Goal: Check status: Check status

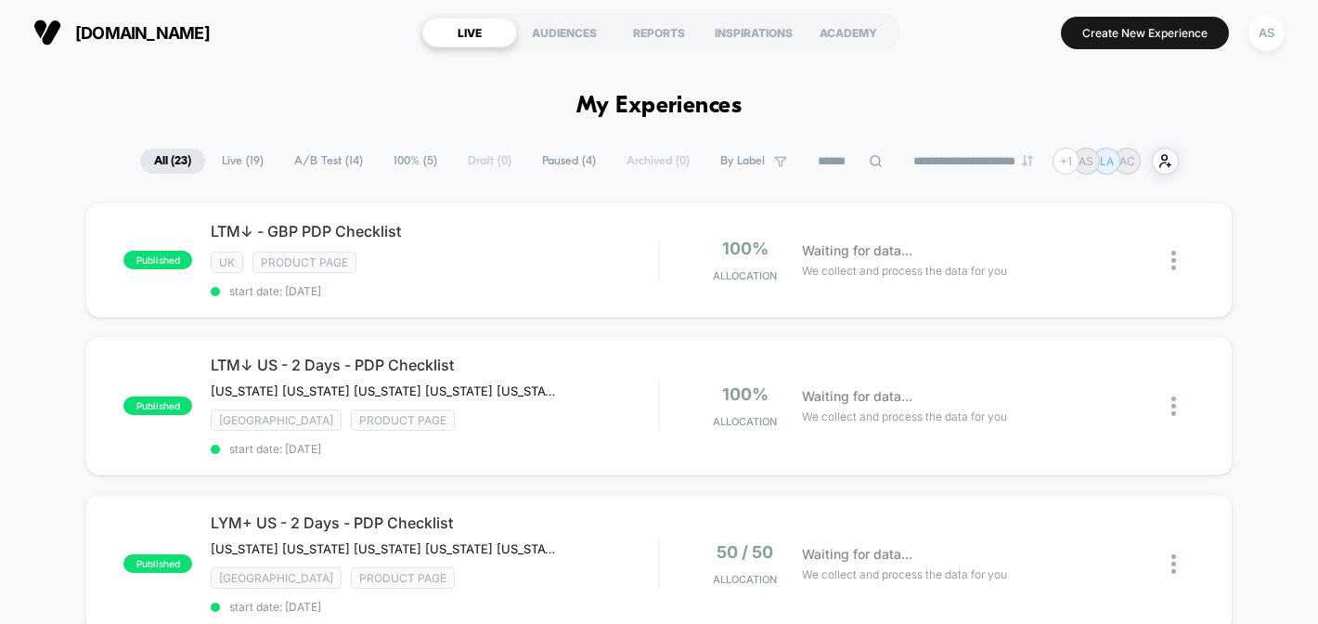
scroll to position [1196, 0]
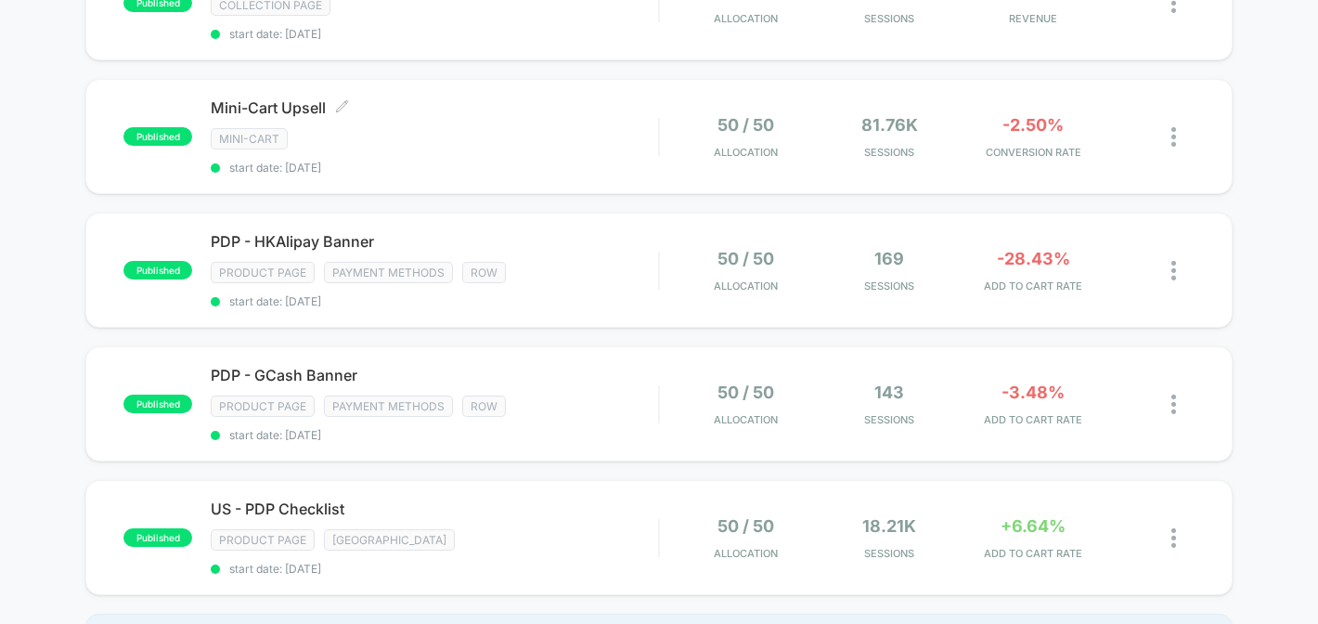
scroll to position [1231, 0]
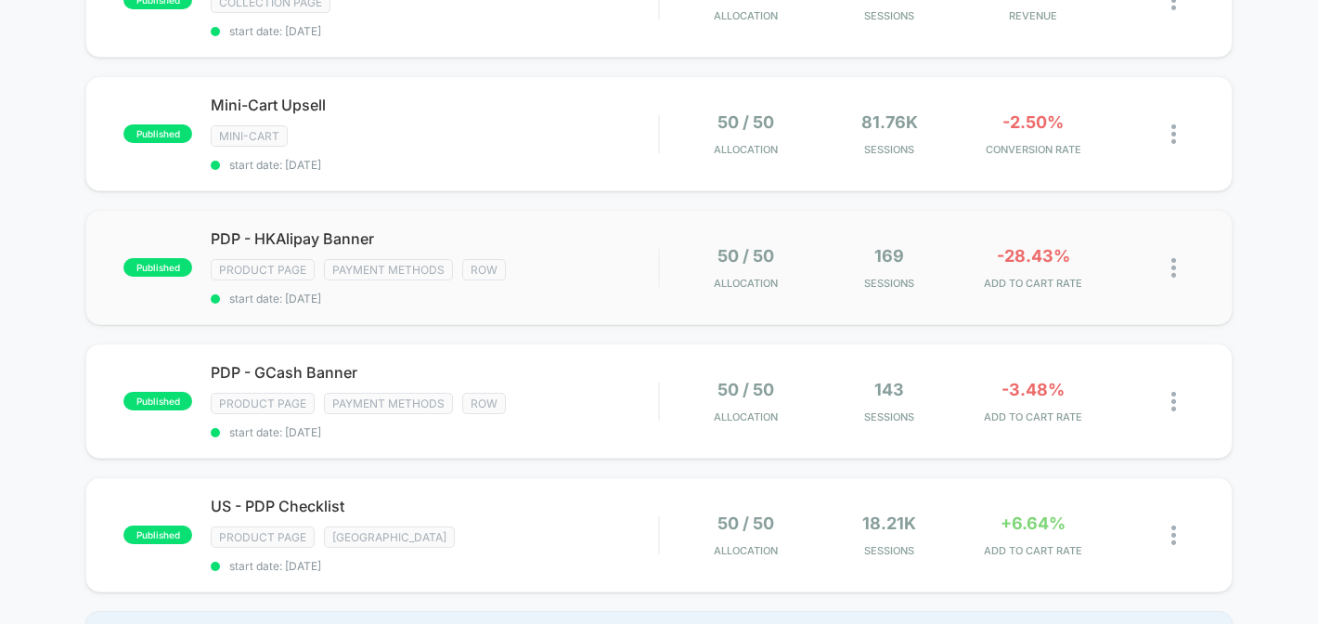
click at [1172, 258] on img at bounding box center [1173, 267] width 5 height 19
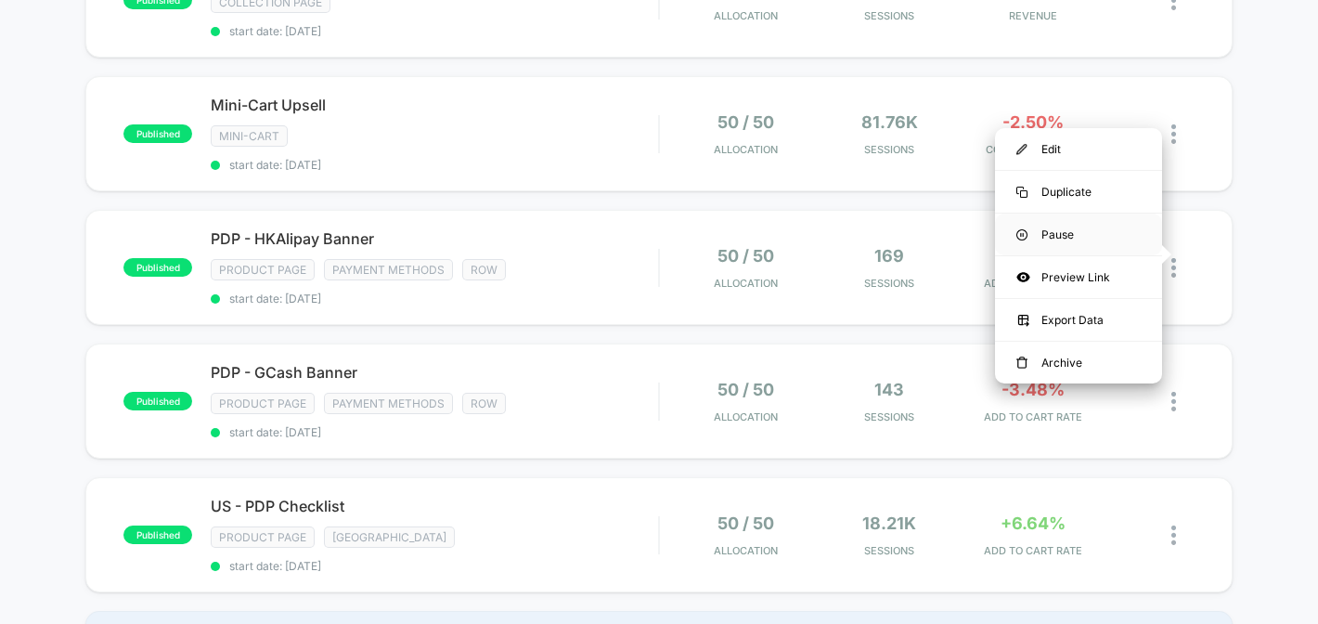
click at [1066, 236] on div "Pause" at bounding box center [1078, 234] width 167 height 42
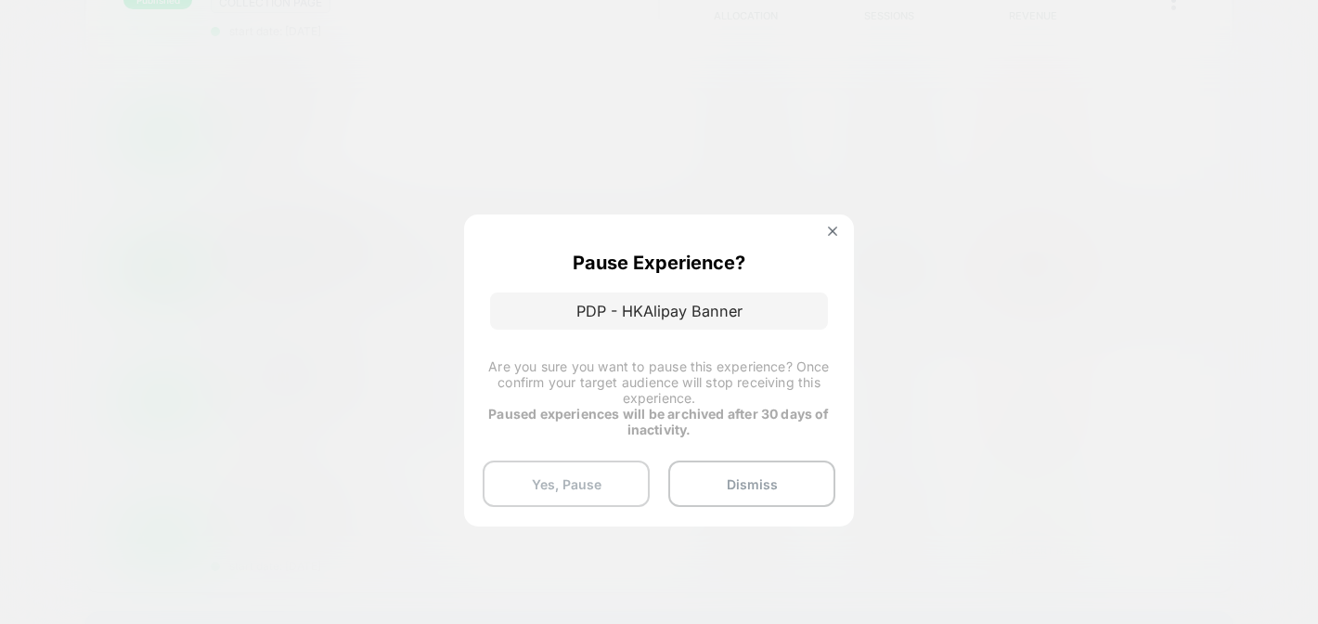
click at [556, 484] on button "Yes, Pause" at bounding box center [566, 483] width 167 height 46
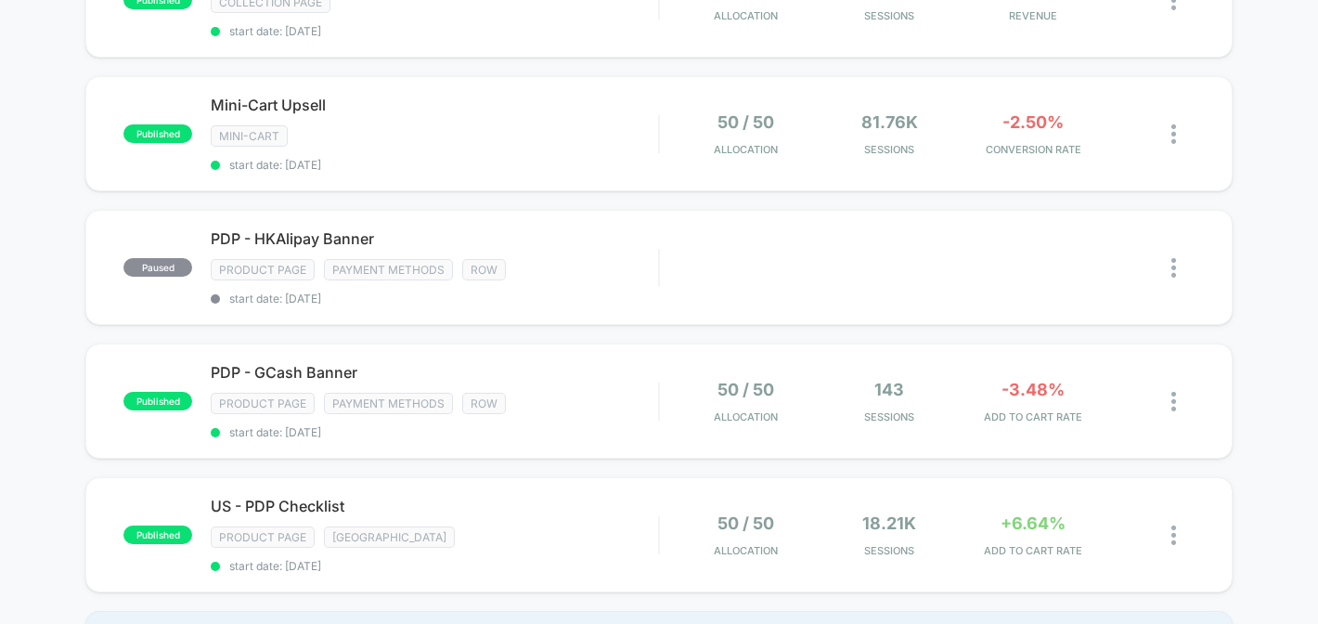
scroll to position [0, 0]
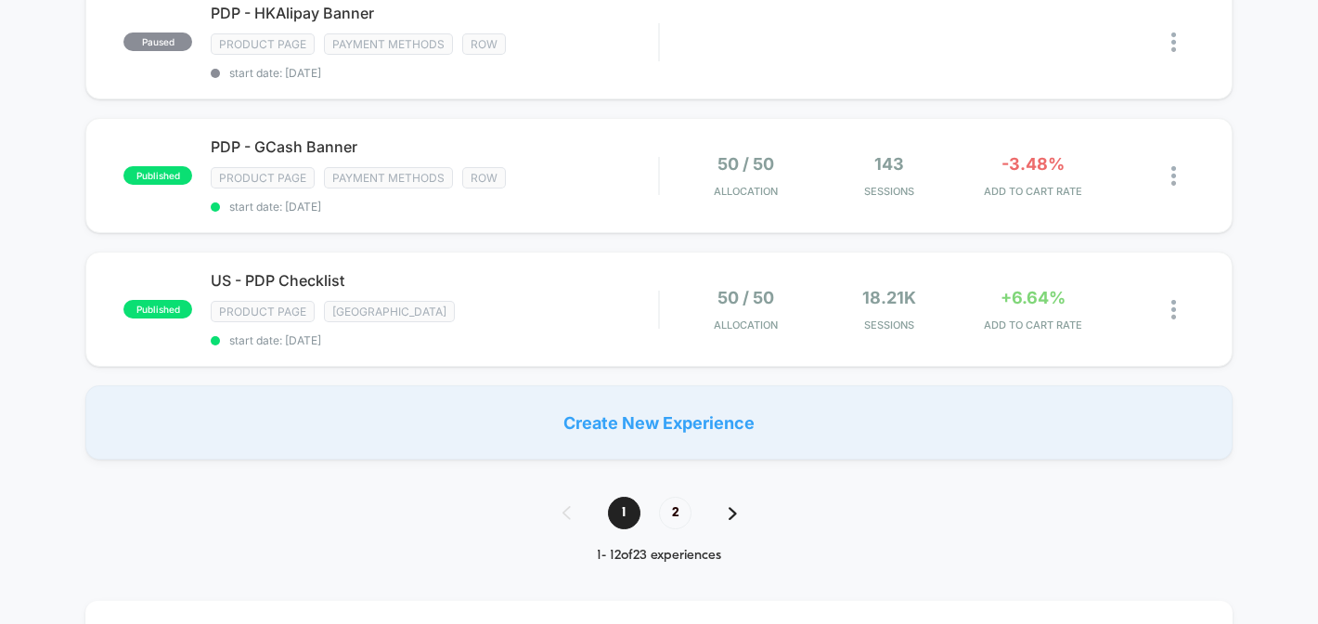
click at [710, 497] on div "1 2" at bounding box center [659, 513] width 230 height 32
click at [681, 497] on span "2" at bounding box center [675, 513] width 32 height 32
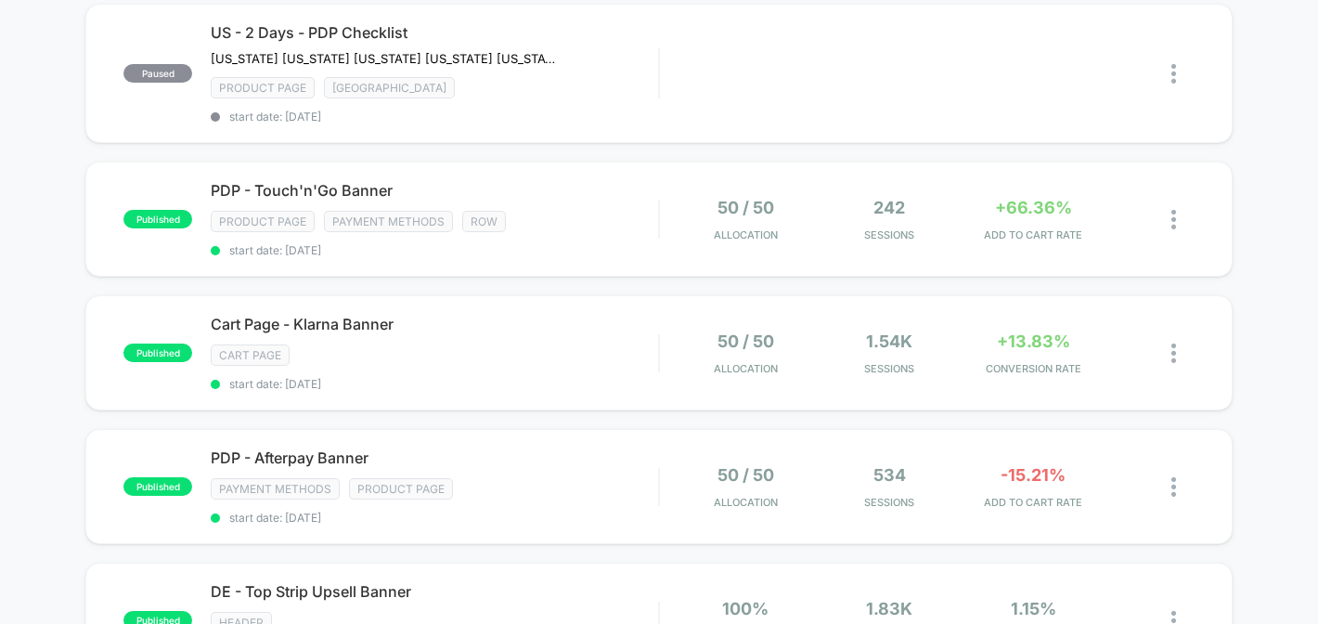
scroll to position [310, 0]
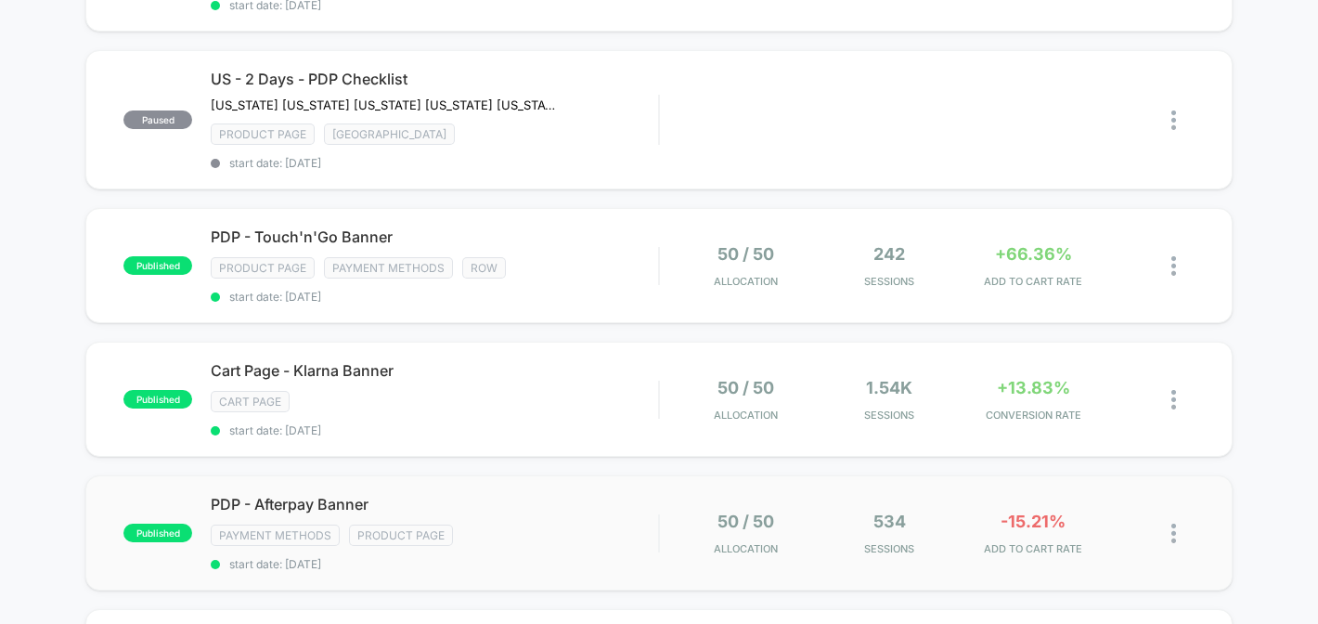
click at [1171, 524] on img at bounding box center [1173, 533] width 5 height 19
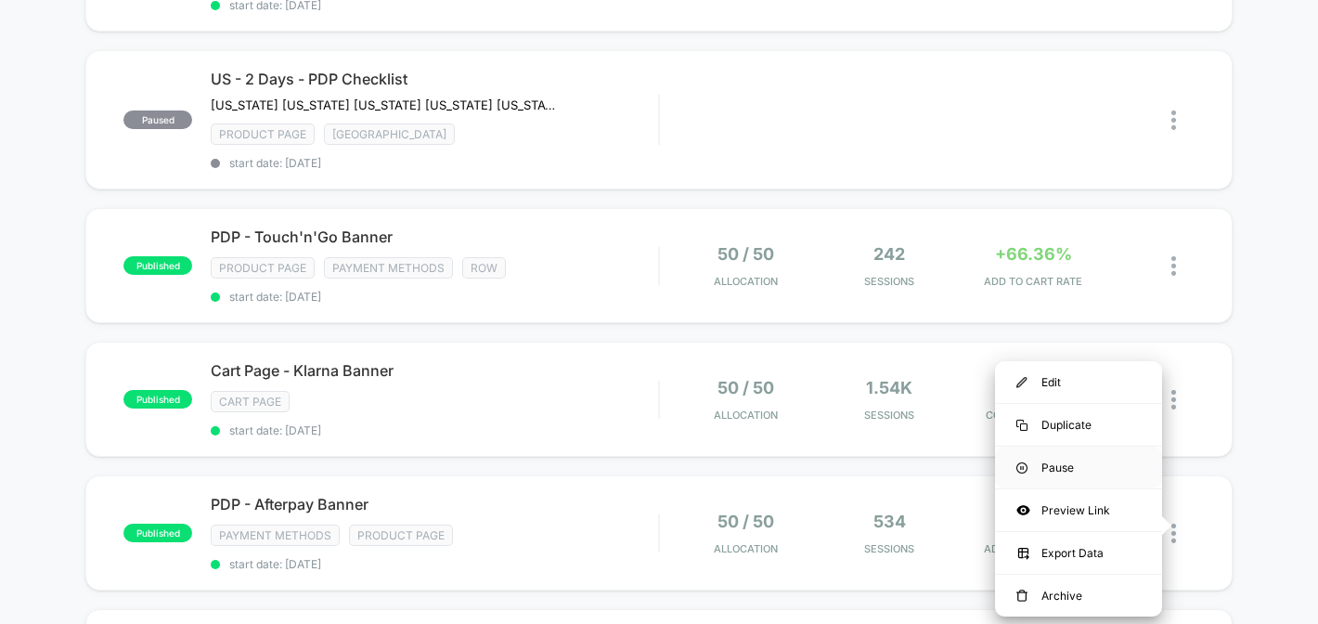
click at [1091, 465] on div "Pause" at bounding box center [1078, 467] width 167 height 42
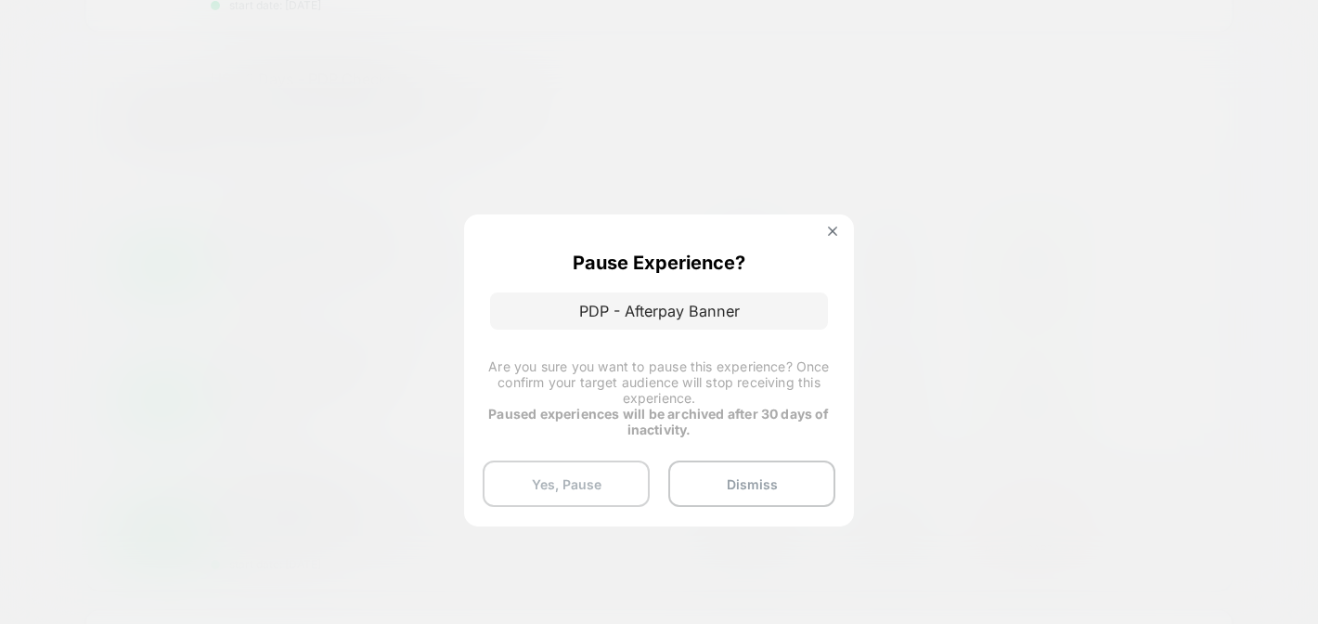
click at [622, 485] on button "Yes, Pause" at bounding box center [566, 483] width 167 height 46
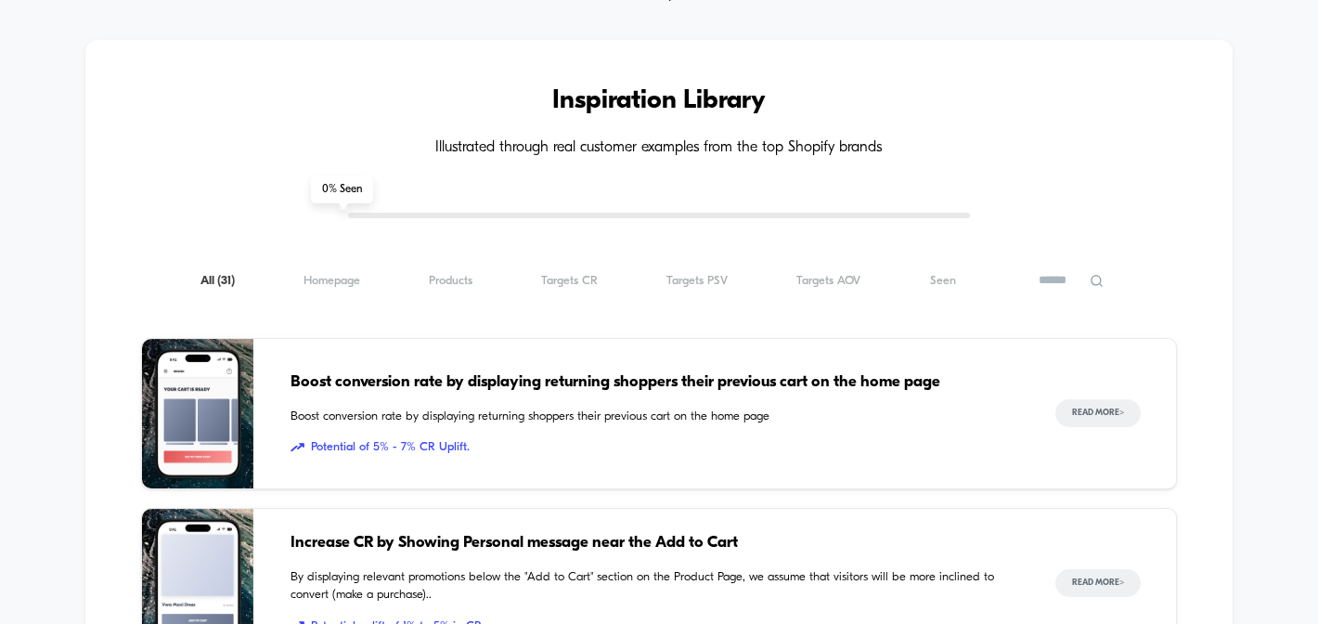
scroll to position [1255, 0]
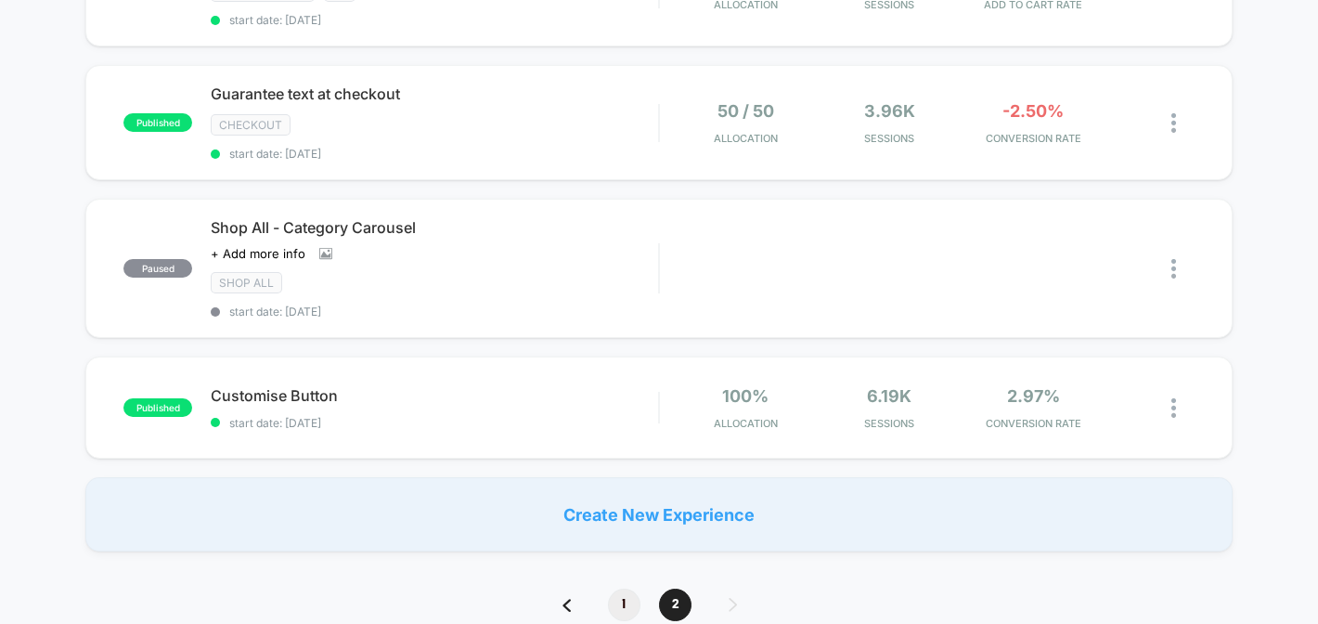
click at [629, 588] on span "1" at bounding box center [624, 604] width 32 height 32
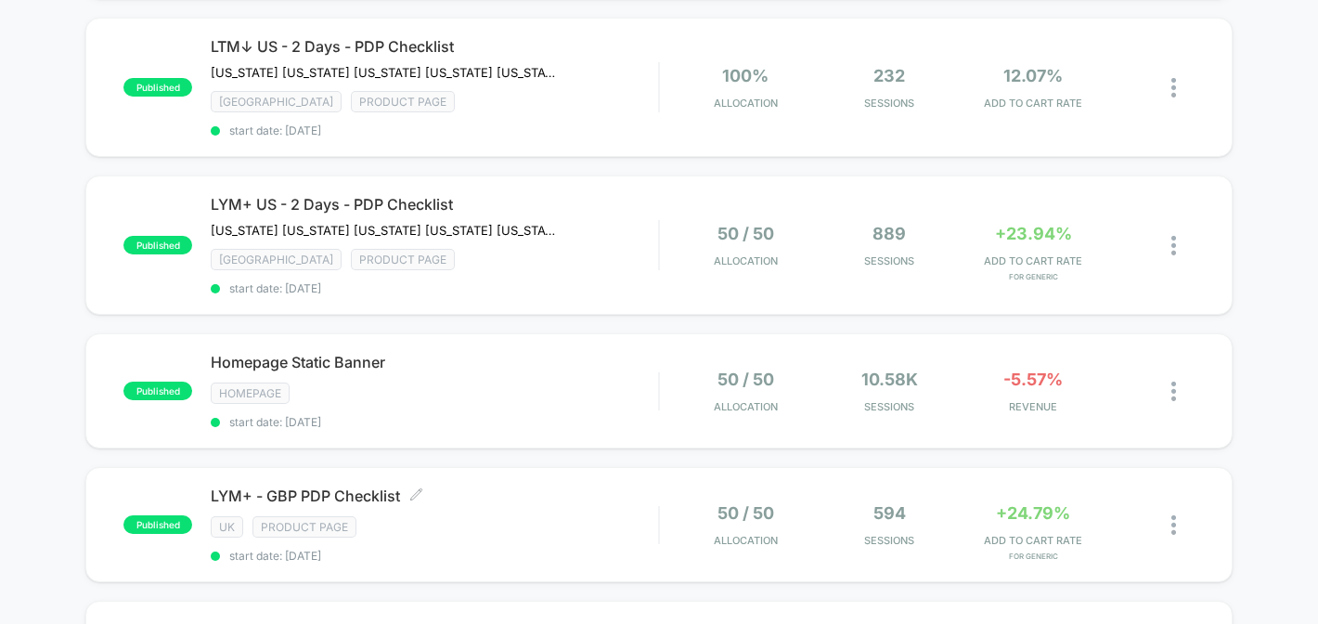
scroll to position [302, 0]
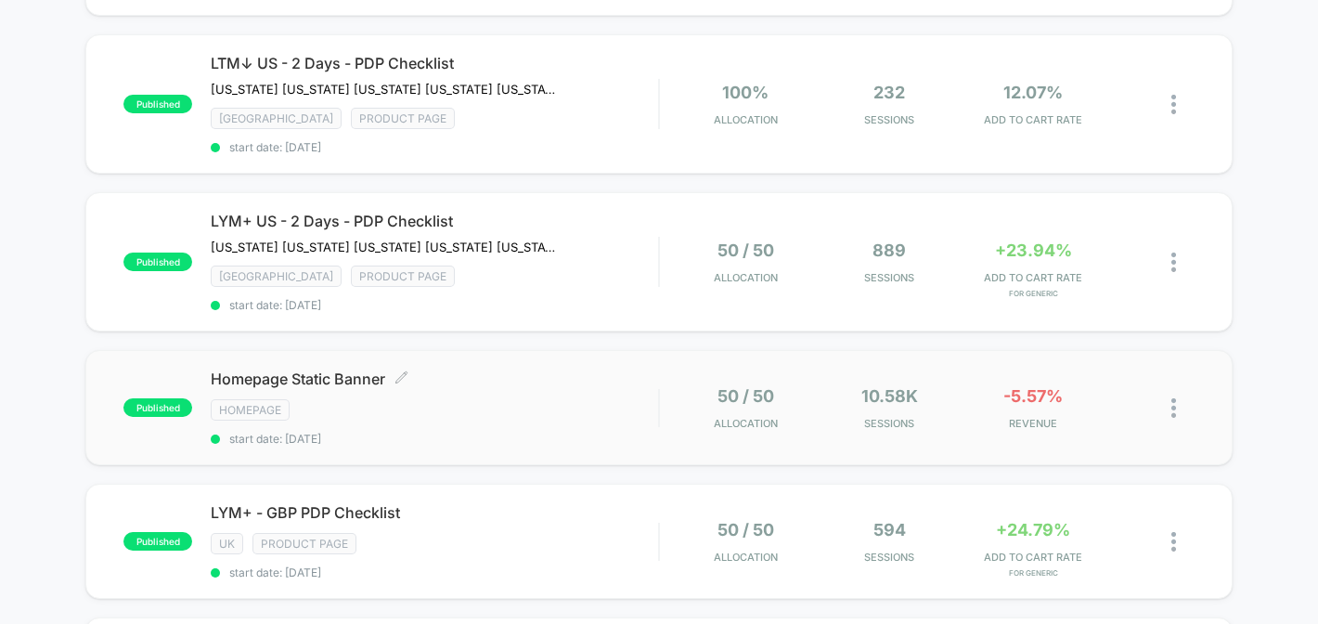
click at [531, 407] on div "HOMEPAGE" at bounding box center [434, 409] width 447 height 21
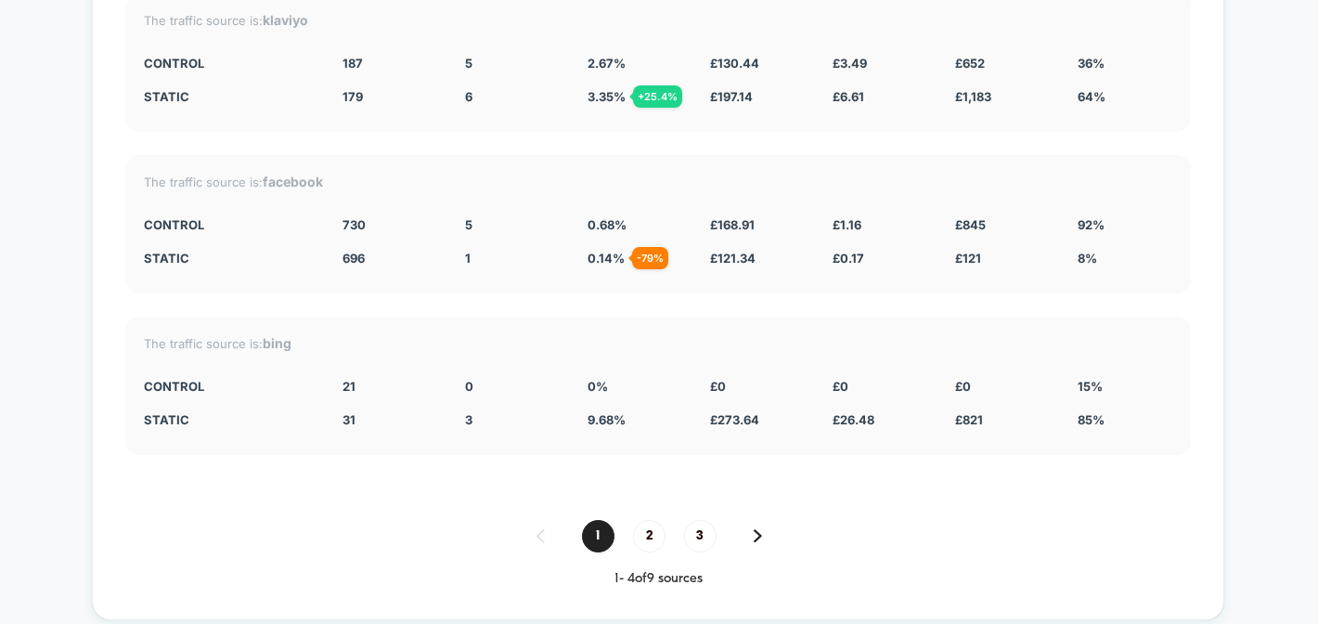
scroll to position [4413, 0]
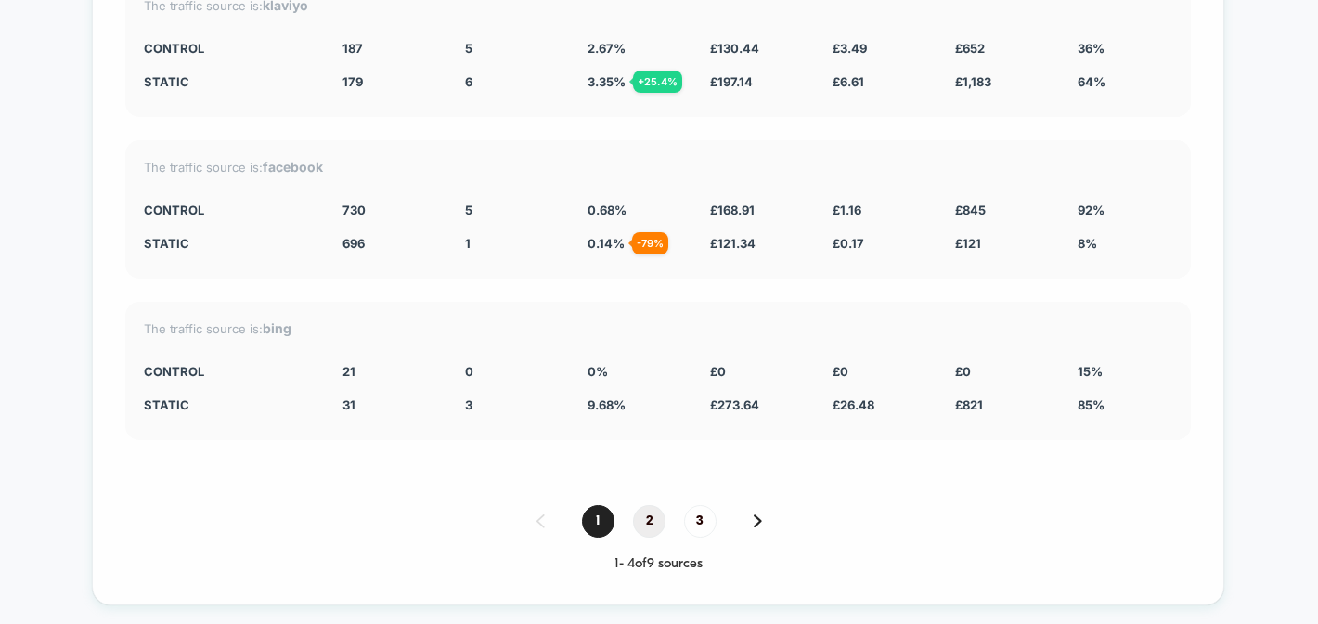
click at [640, 507] on span "2" at bounding box center [649, 521] width 32 height 32
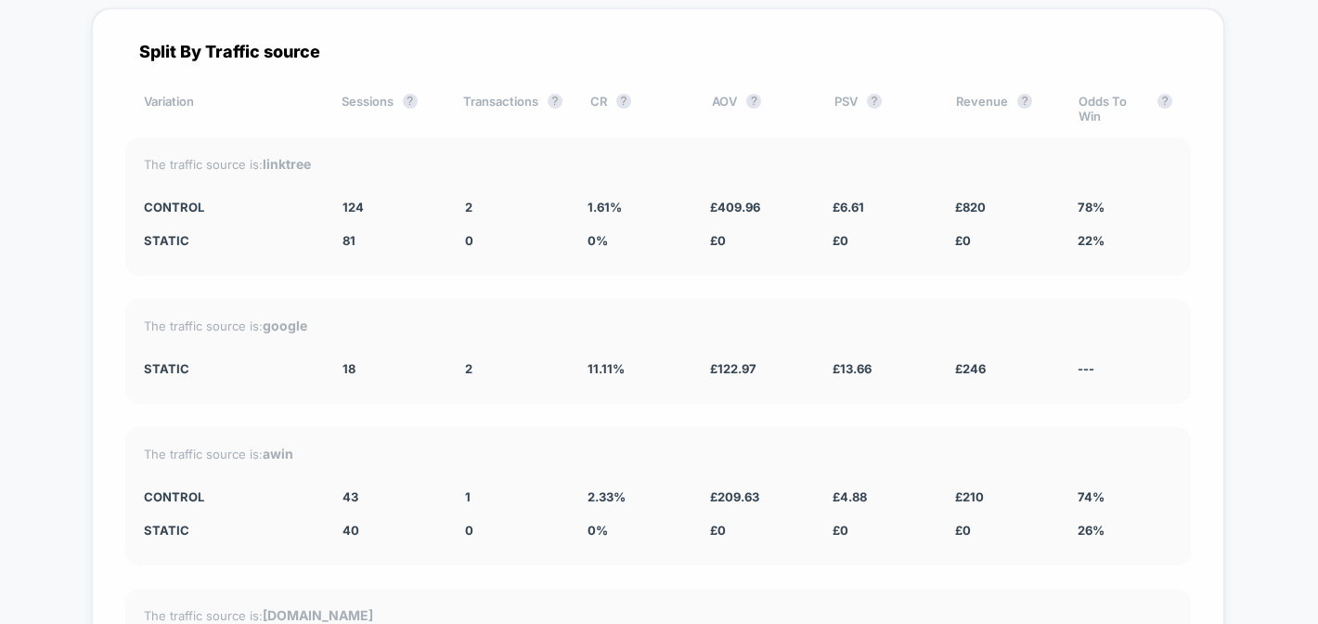
scroll to position [4075, 0]
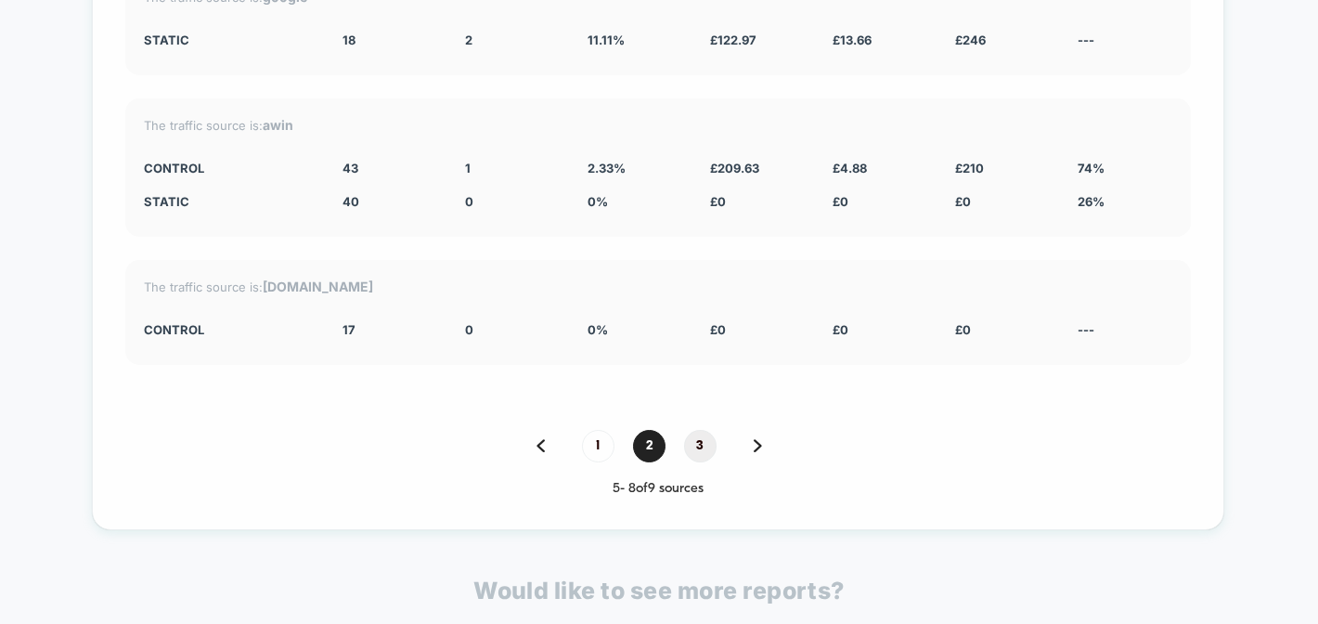
click at [710, 446] on span "3" at bounding box center [700, 446] width 32 height 32
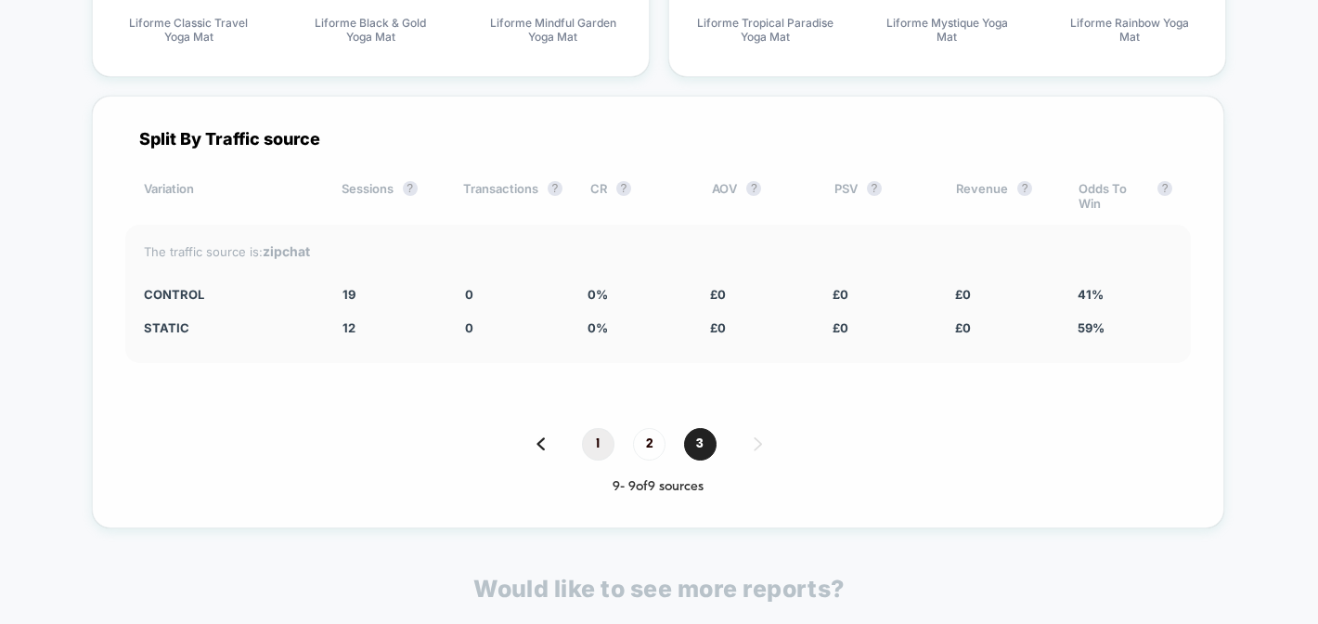
click at [584, 439] on span "1" at bounding box center [598, 444] width 32 height 32
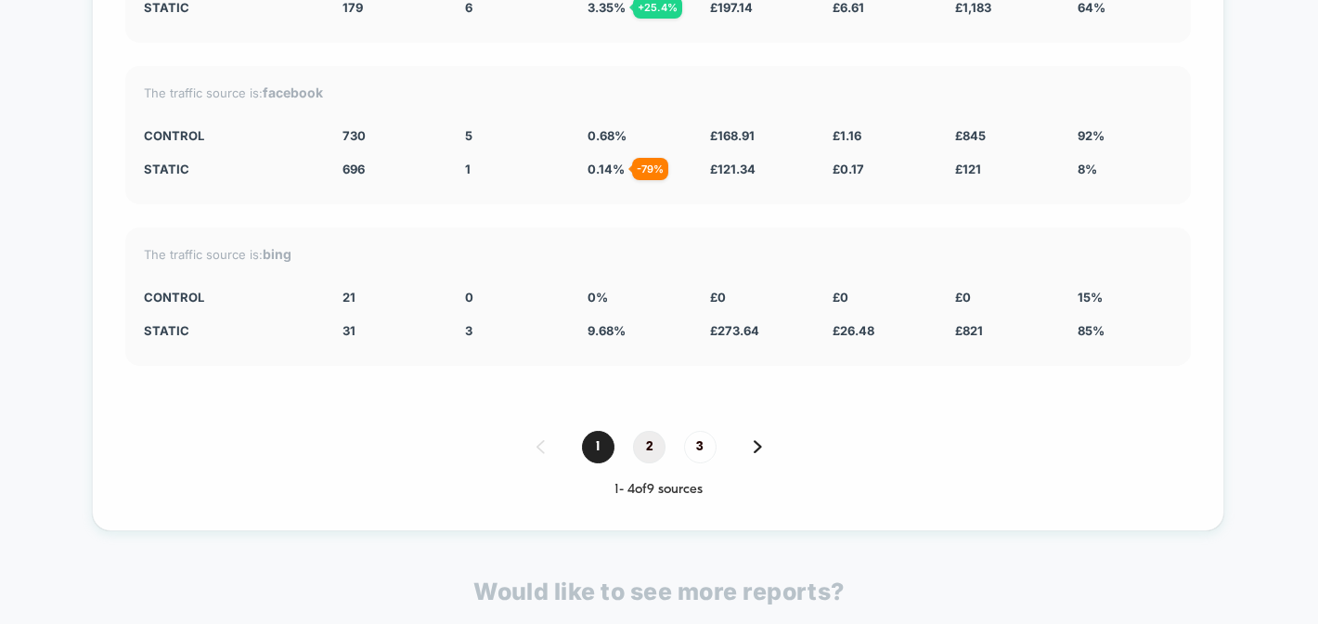
click at [641, 439] on span "2" at bounding box center [649, 447] width 32 height 32
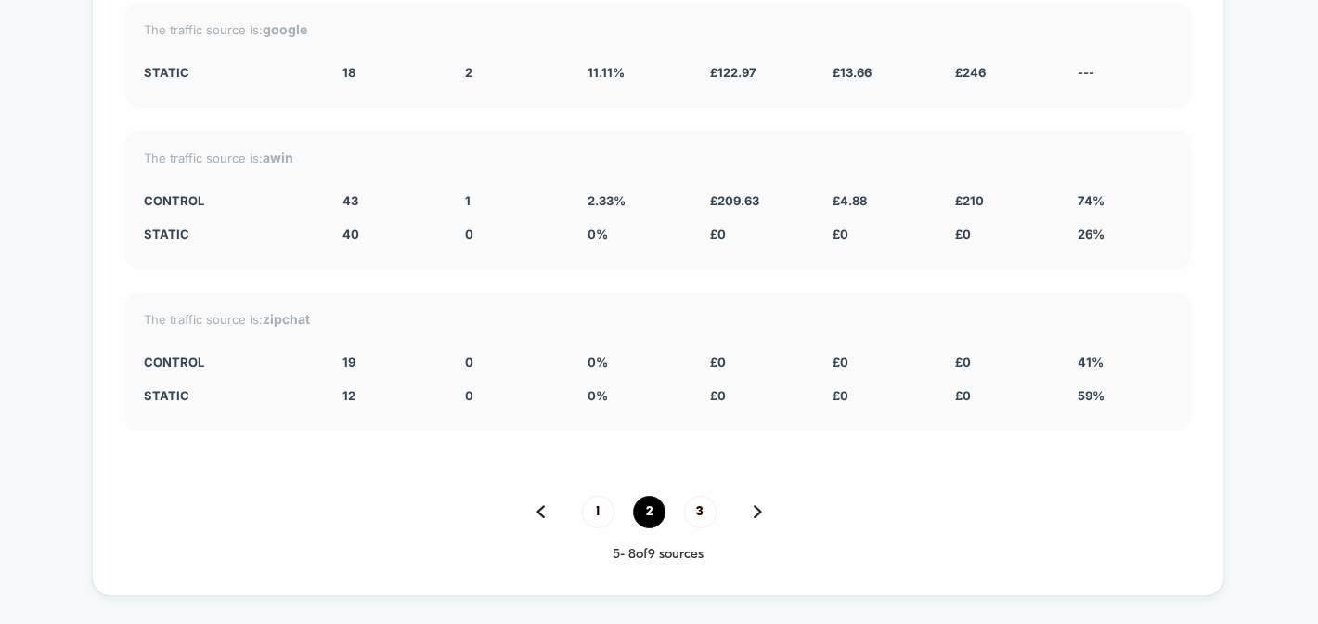
scroll to position [4329, 0]
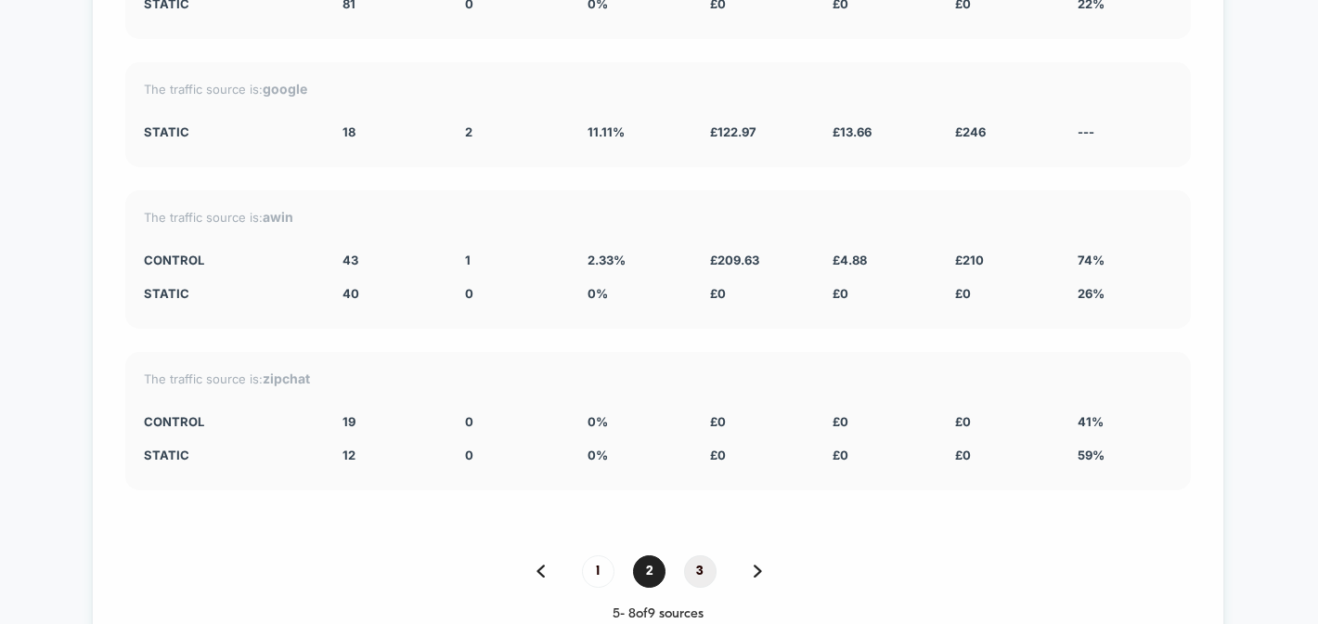
click at [695, 560] on span "3" at bounding box center [700, 571] width 32 height 32
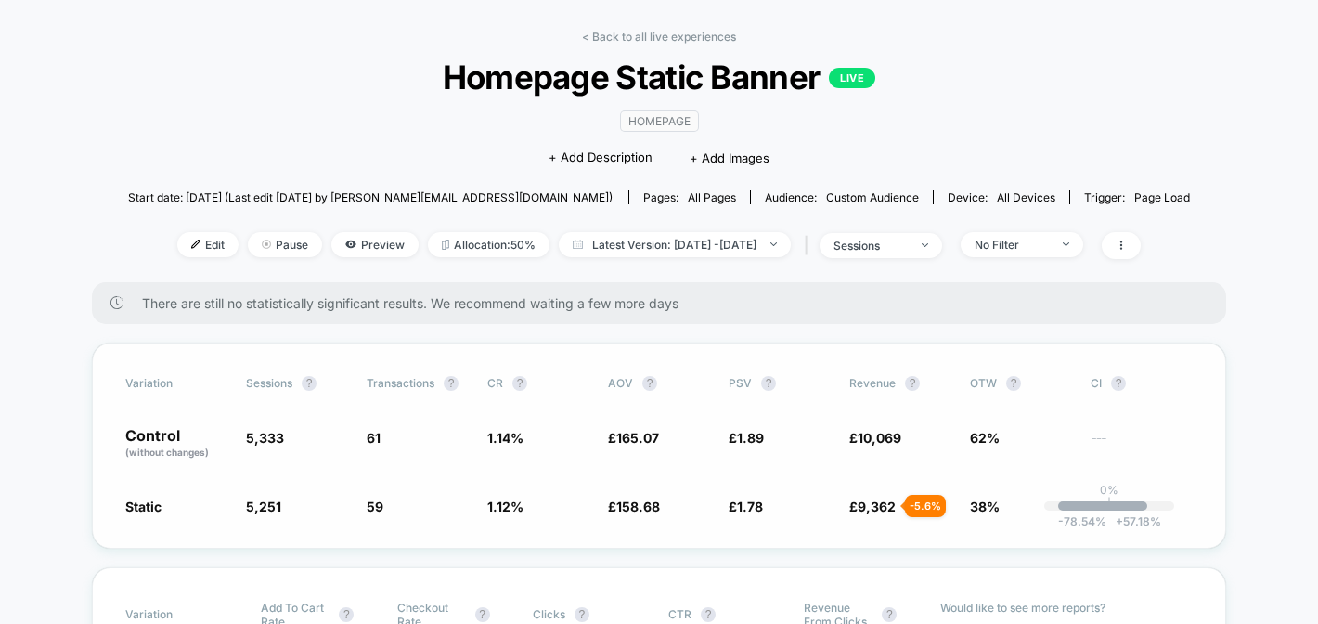
scroll to position [0, 0]
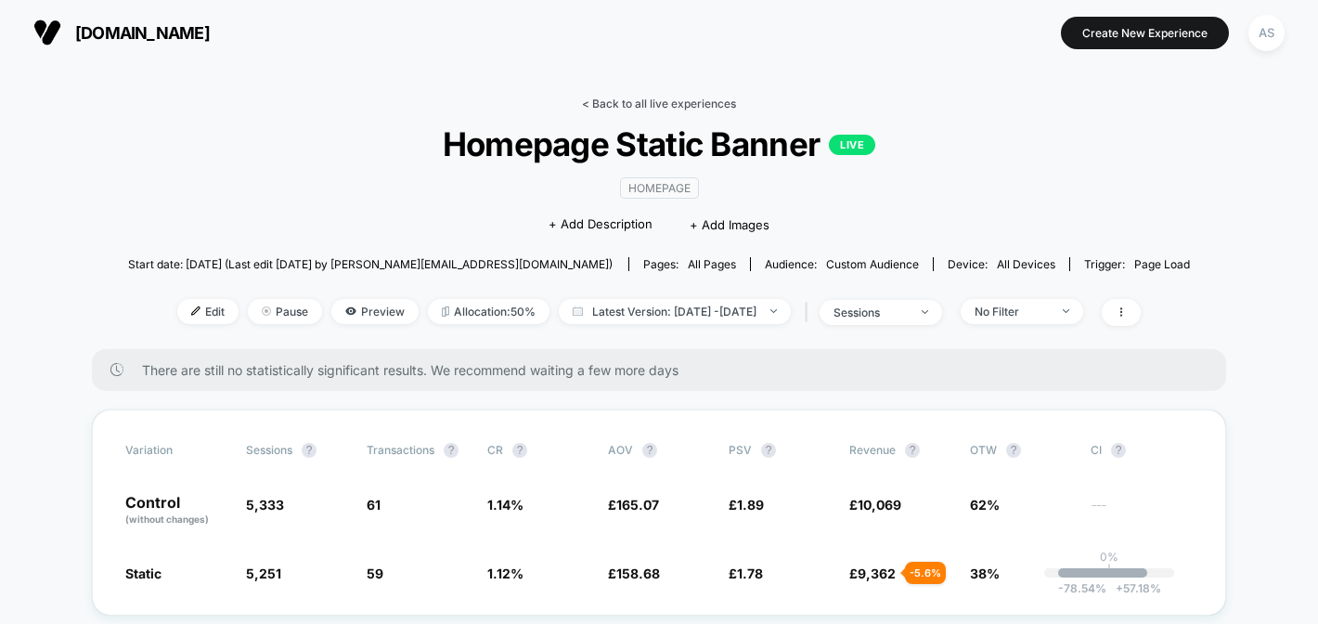
click at [649, 104] on link "< Back to all live experiences" at bounding box center [659, 104] width 154 height 14
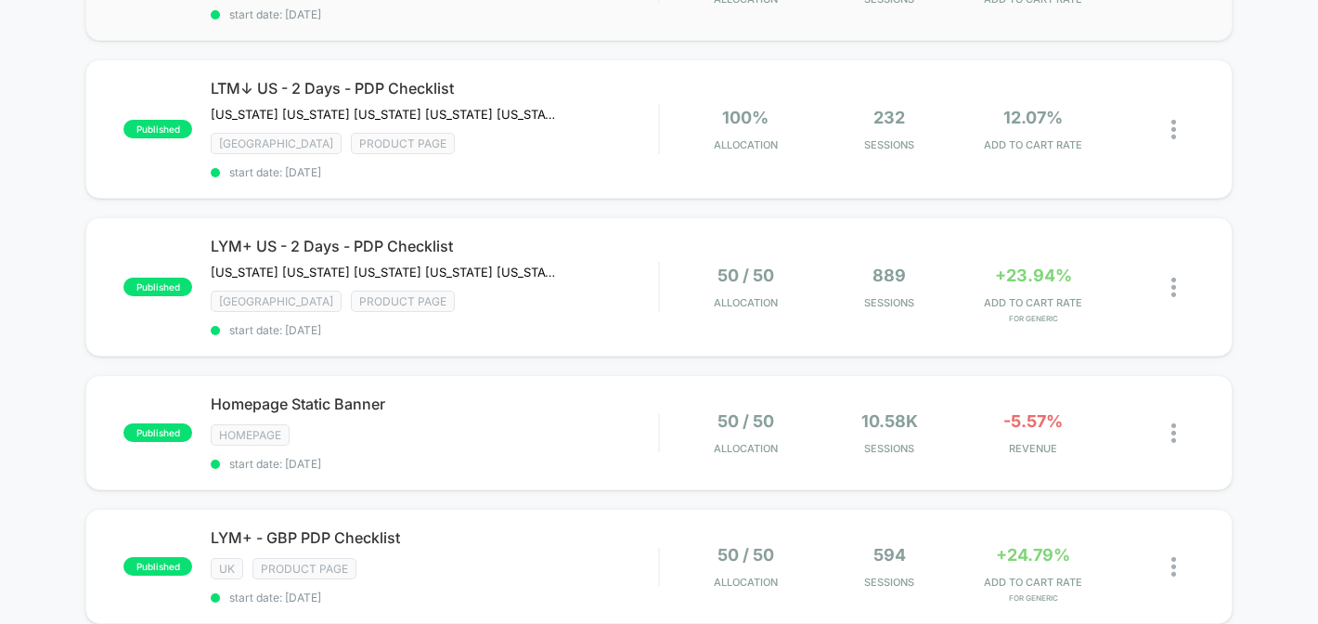
scroll to position [278, 0]
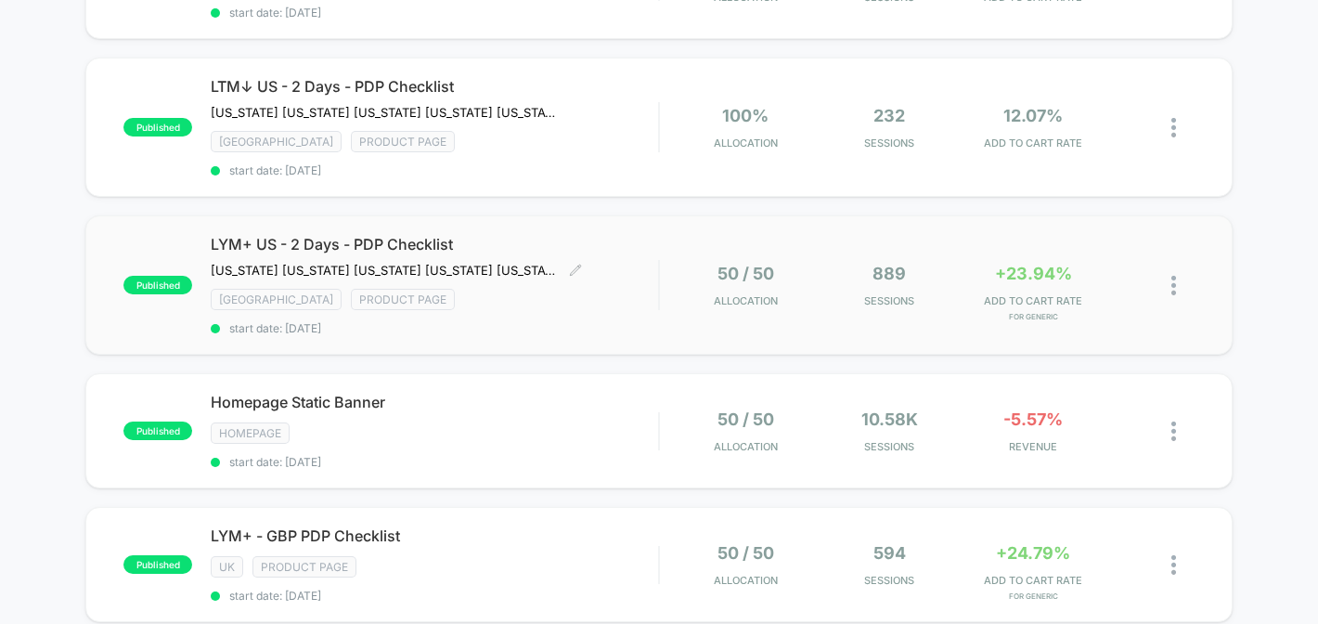
click at [609, 302] on div "USA Product Page" at bounding box center [434, 299] width 447 height 21
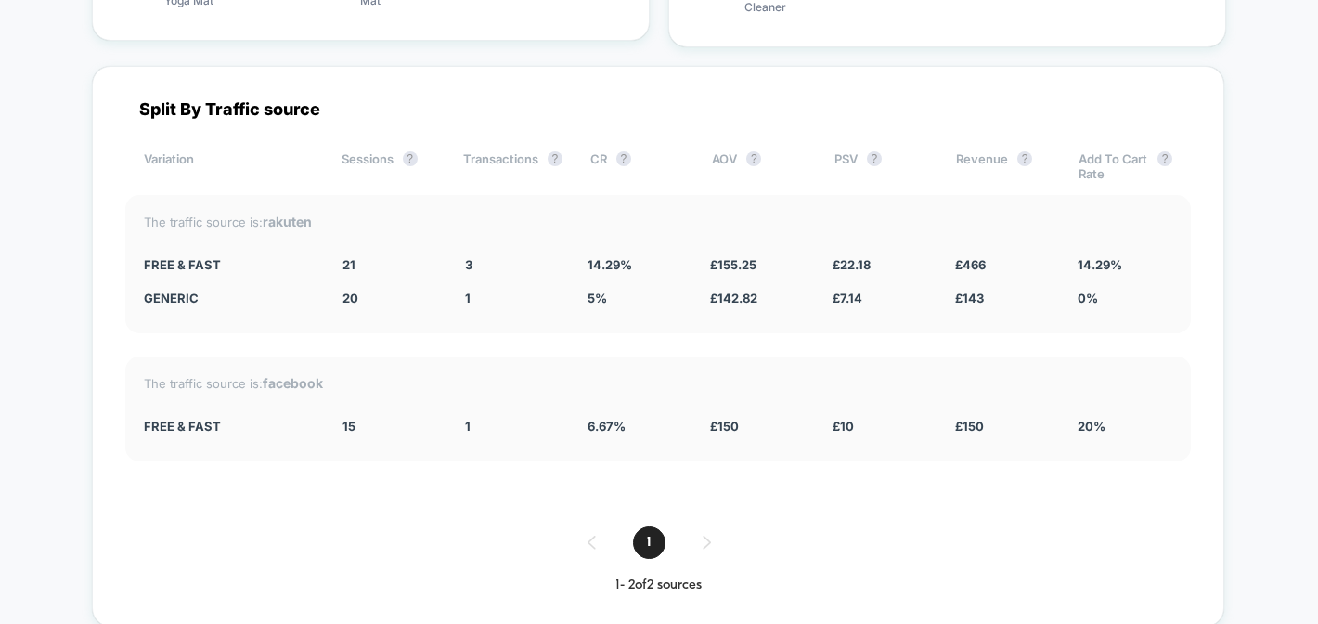
scroll to position [3820, 0]
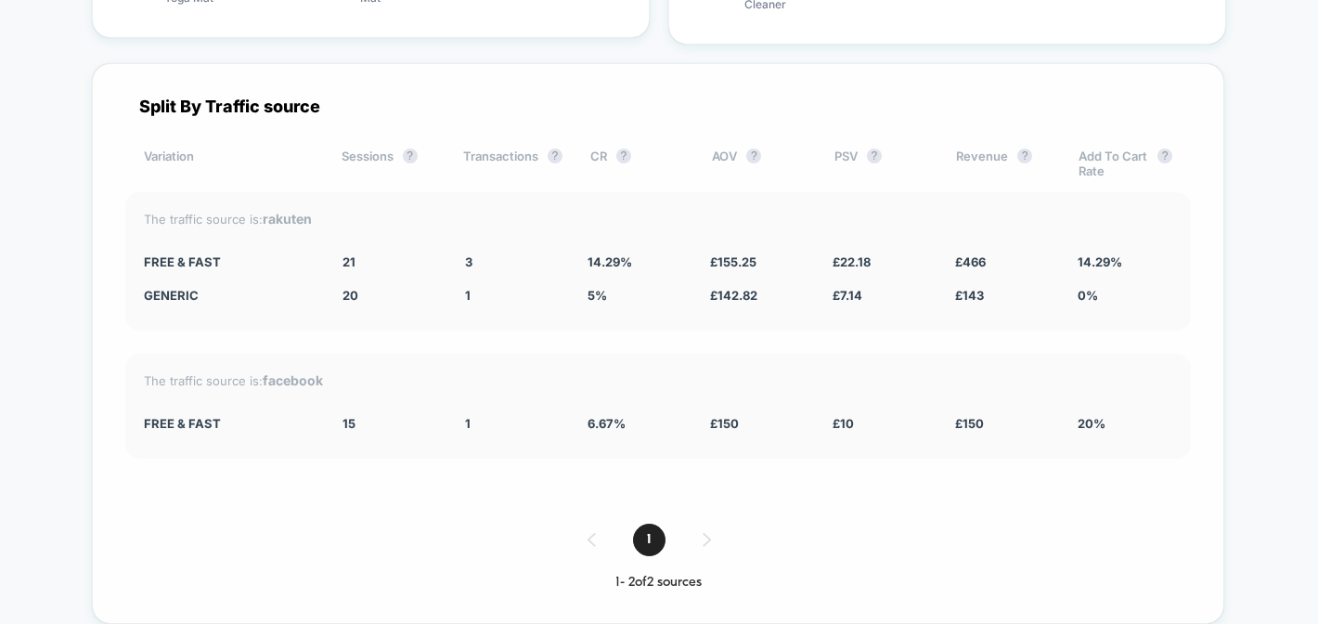
click at [707, 524] on div "1" at bounding box center [658, 540] width 1066 height 32
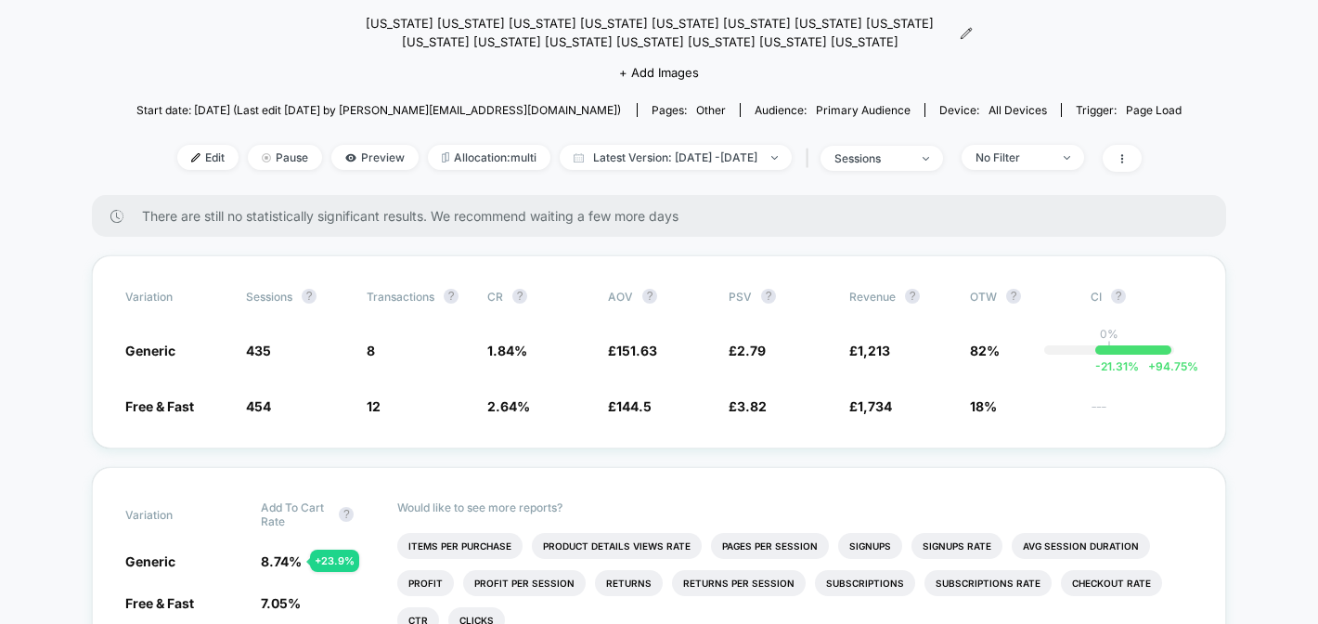
scroll to position [0, 0]
